Goal: Task Accomplishment & Management: Manage account settings

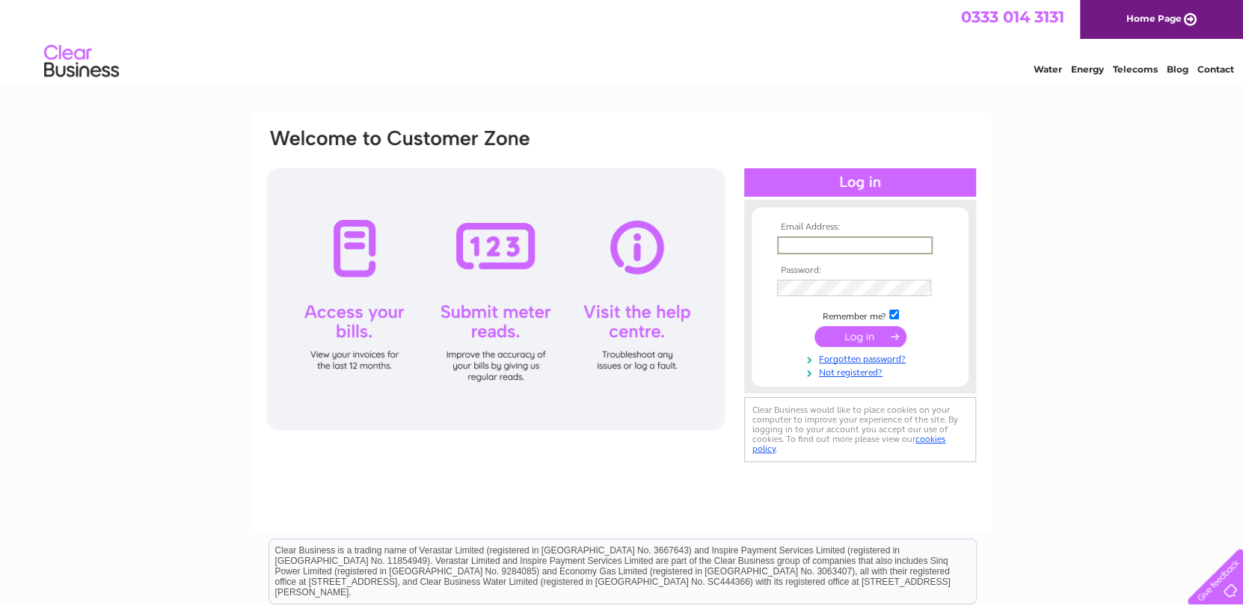
click at [808, 248] on input "text" at bounding box center [855, 245] width 156 height 18
type input "[EMAIL_ADDRESS][DOMAIN_NAME]"
click at [862, 334] on input "submit" at bounding box center [860, 335] width 92 height 21
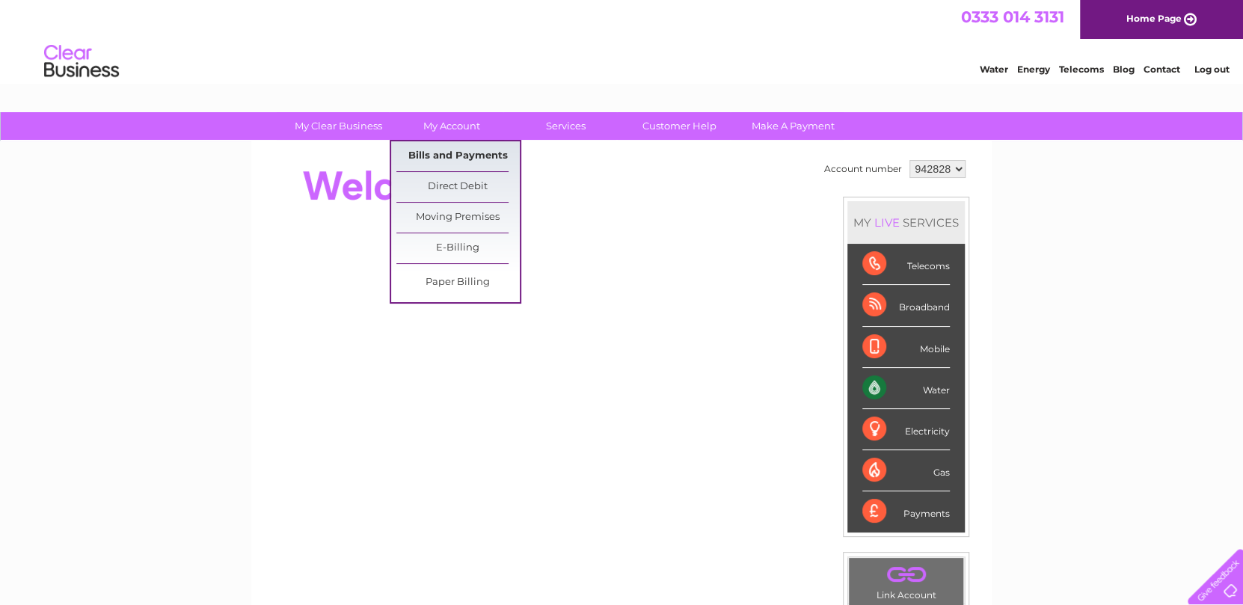
click at [449, 148] on link "Bills and Payments" at bounding box center [457, 156] width 123 height 30
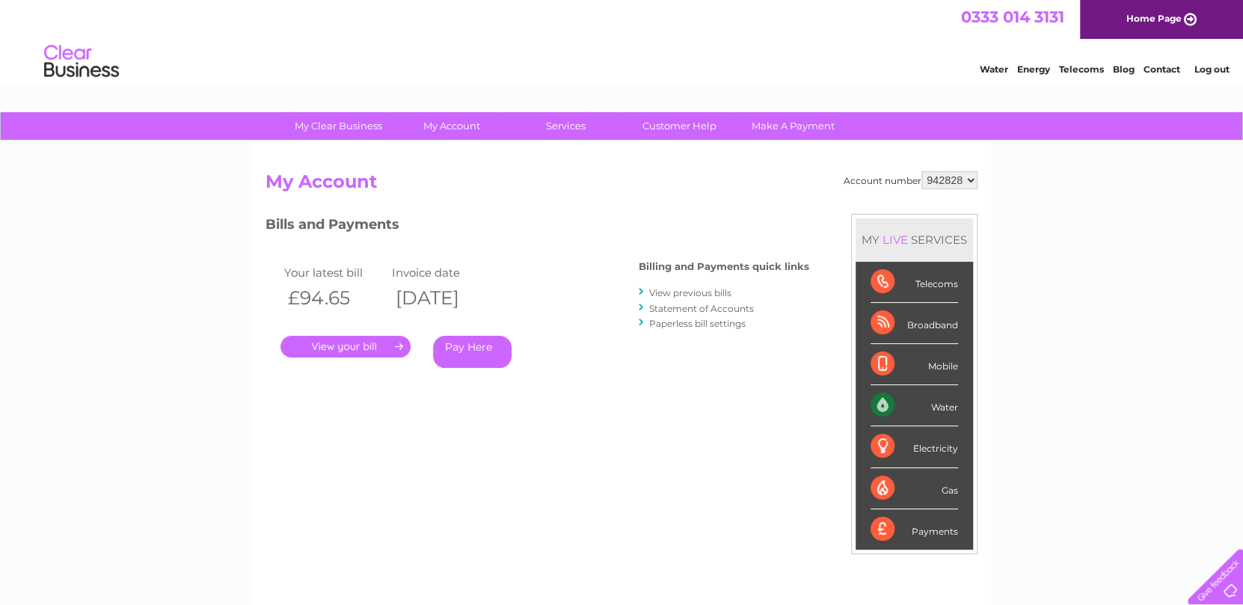
click at [354, 345] on link "." at bounding box center [345, 347] width 130 height 22
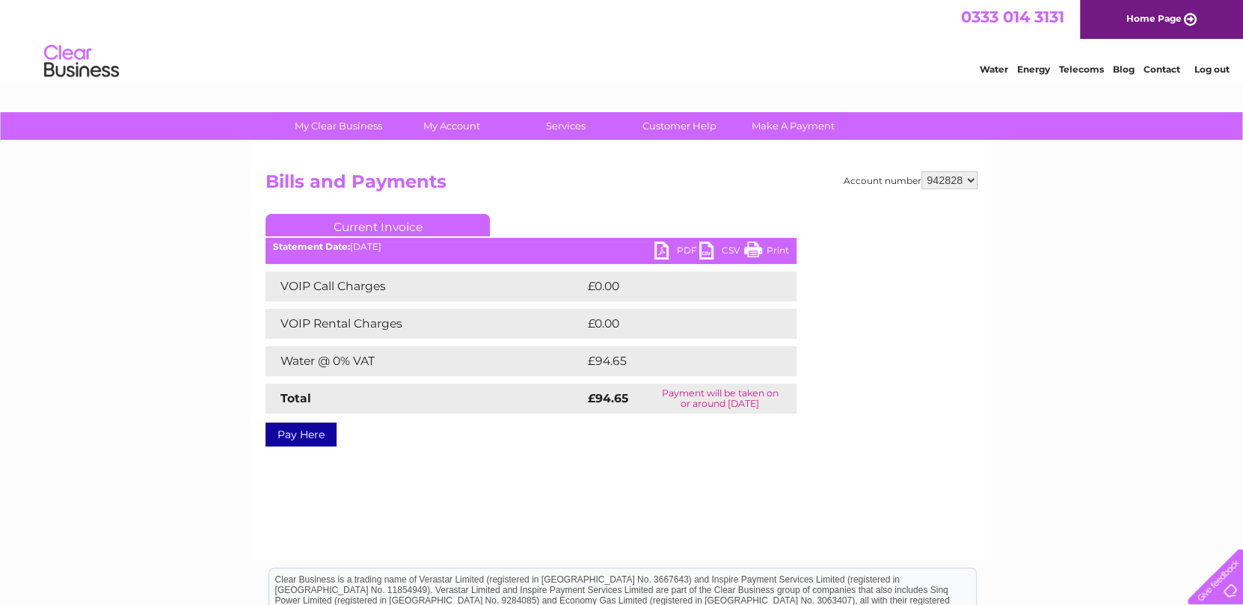
click at [661, 255] on link "PDF" at bounding box center [676, 253] width 45 height 22
